Goal: Task Accomplishment & Management: Use online tool/utility

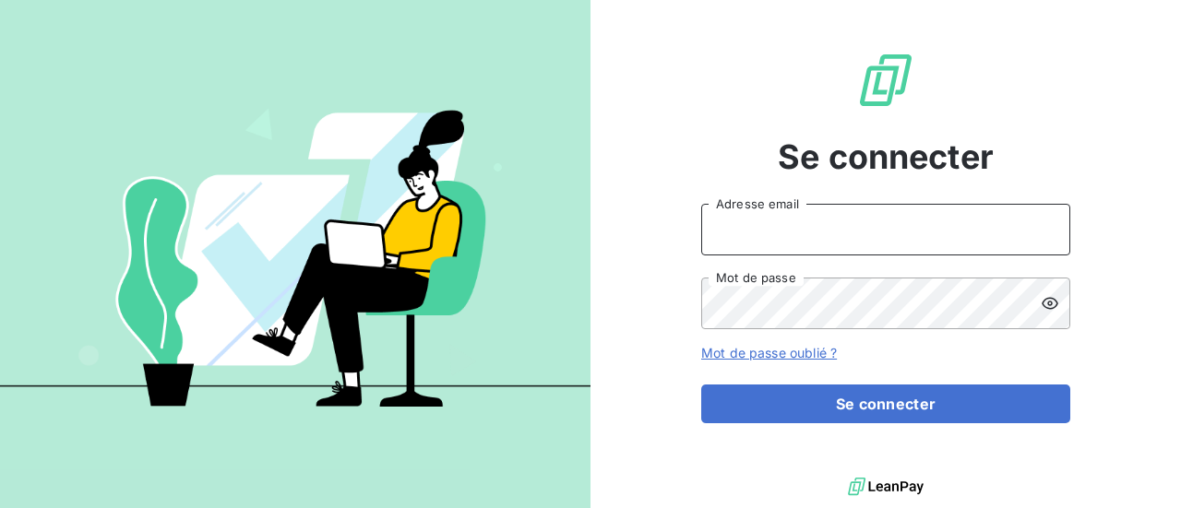
click at [755, 235] on input "Adresse email" at bounding box center [885, 230] width 369 height 52
type input "[PERSON_NAME][EMAIL_ADDRESS][DOMAIN_NAME]"
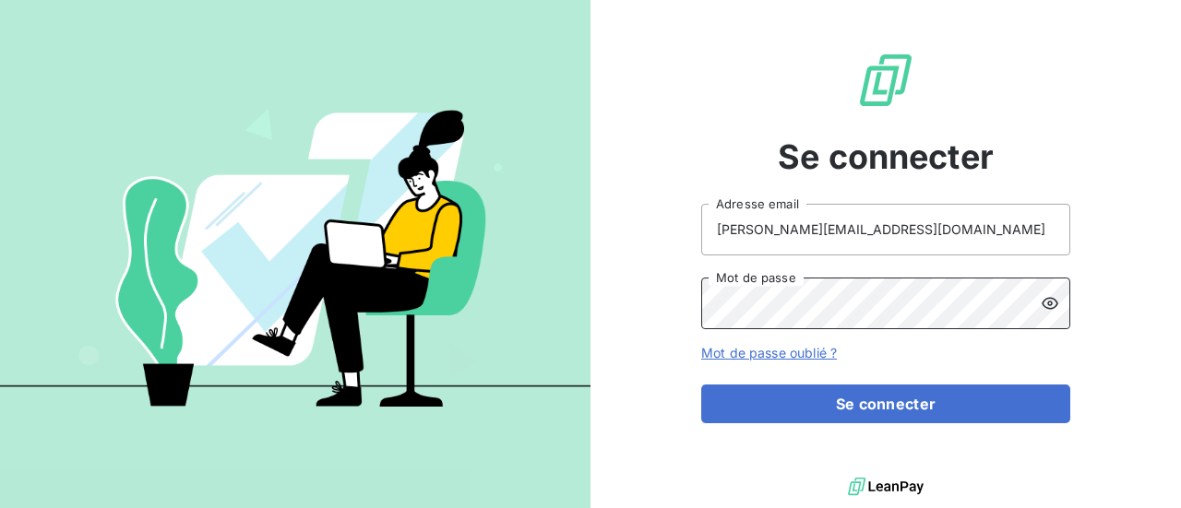
click at [701, 385] on button "Se connecter" at bounding box center [885, 404] width 369 height 39
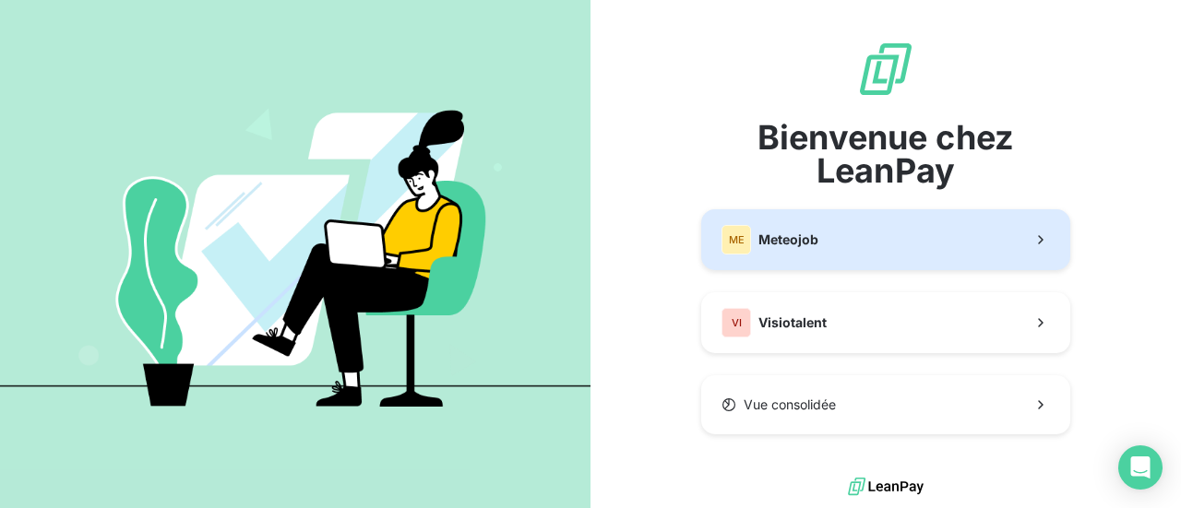
click at [811, 250] on div "ME Meteojob" at bounding box center [769, 240] width 97 height 30
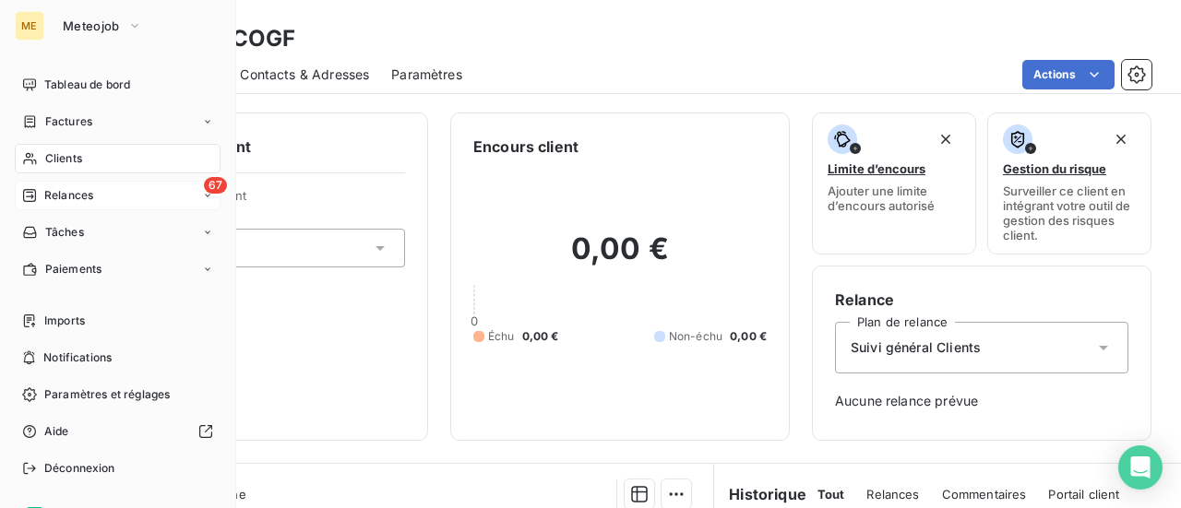
click at [58, 200] on span "Relances" at bounding box center [68, 195] width 49 height 17
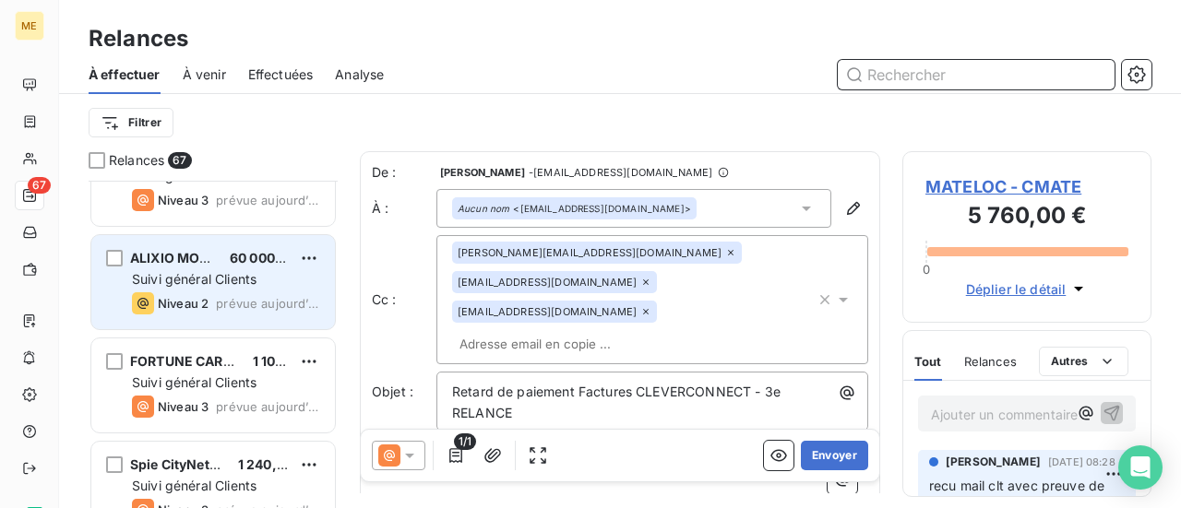
scroll to position [4196, 0]
